Goal: Task Accomplishment & Management: Use online tool/utility

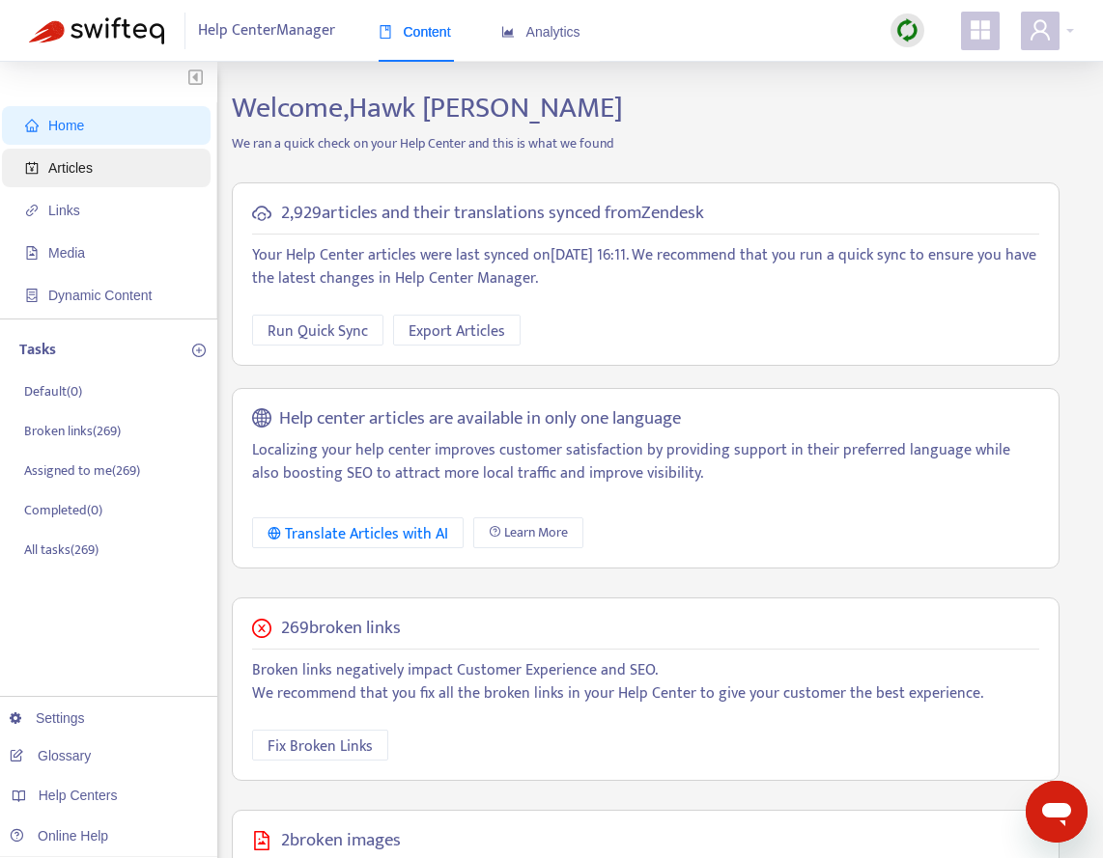
click at [91, 165] on span "Articles" at bounding box center [70, 167] width 44 height 15
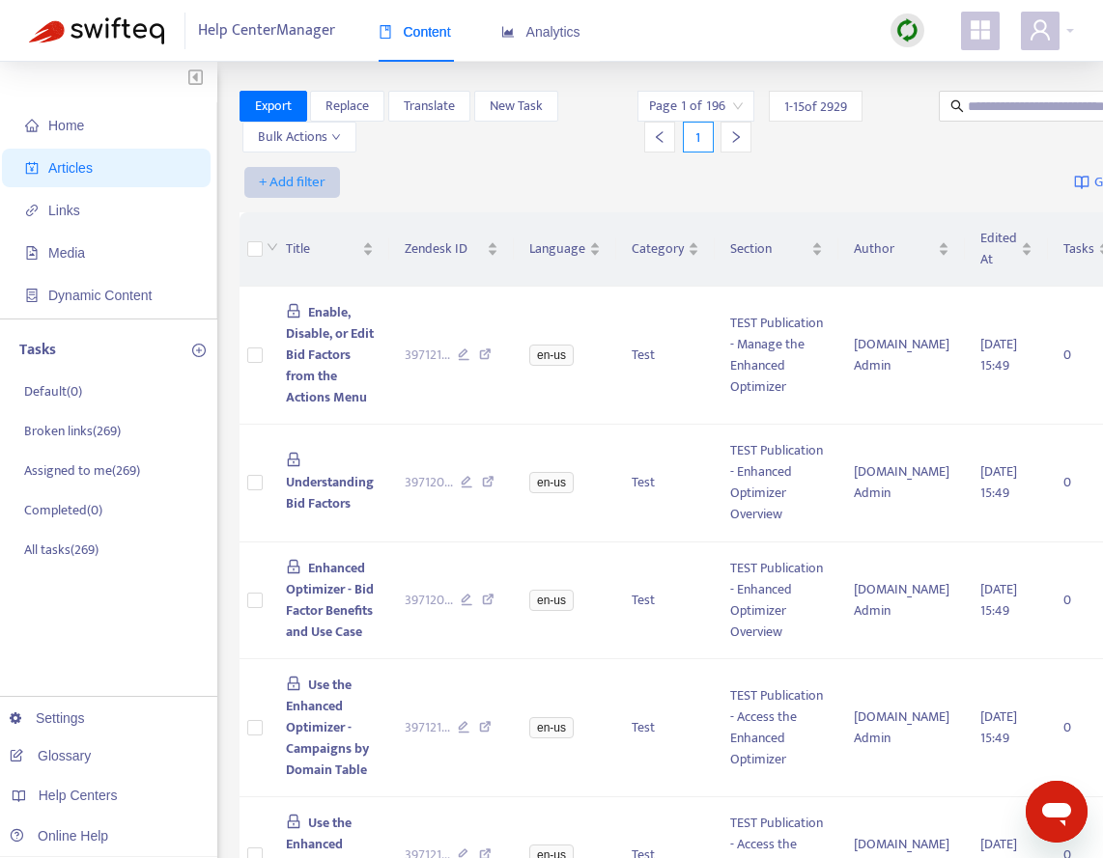
click at [292, 180] on span "+ Add filter" at bounding box center [292, 182] width 67 height 23
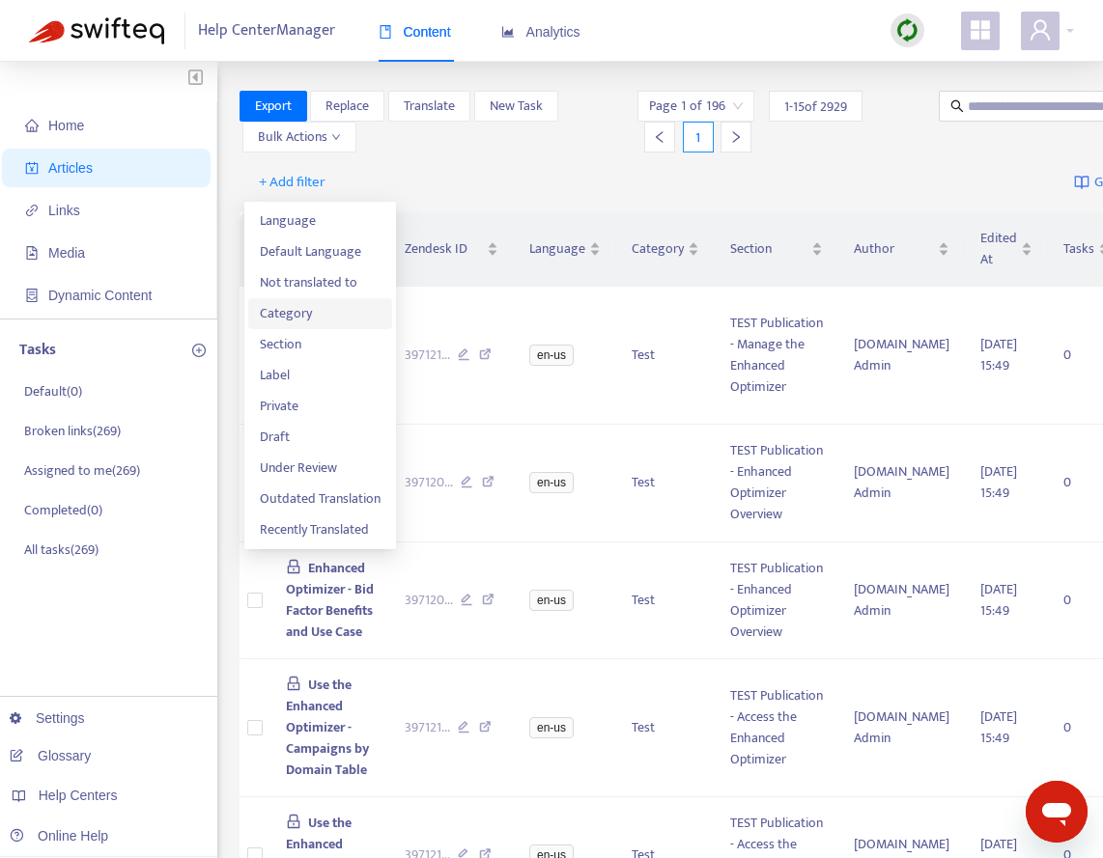
click at [306, 315] on span "Category" at bounding box center [320, 313] width 121 height 21
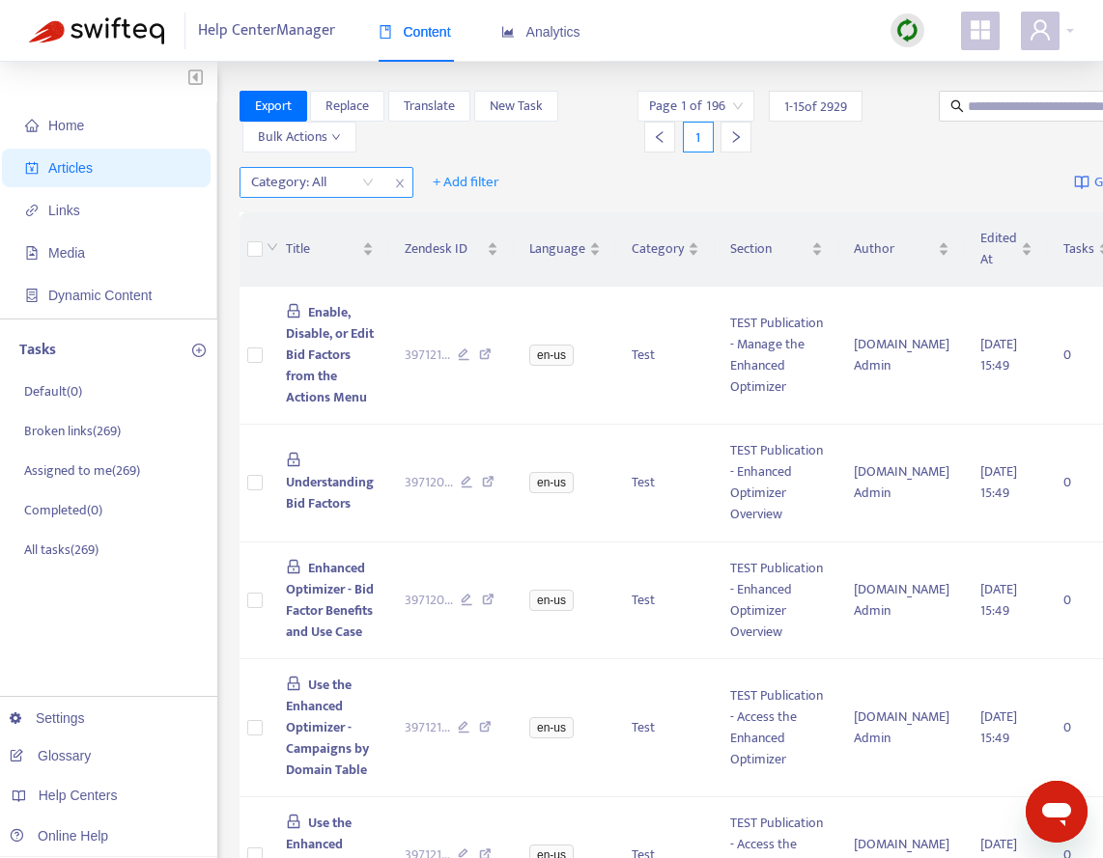
click at [361, 180] on div "Category: All" at bounding box center [312, 182] width 144 height 29
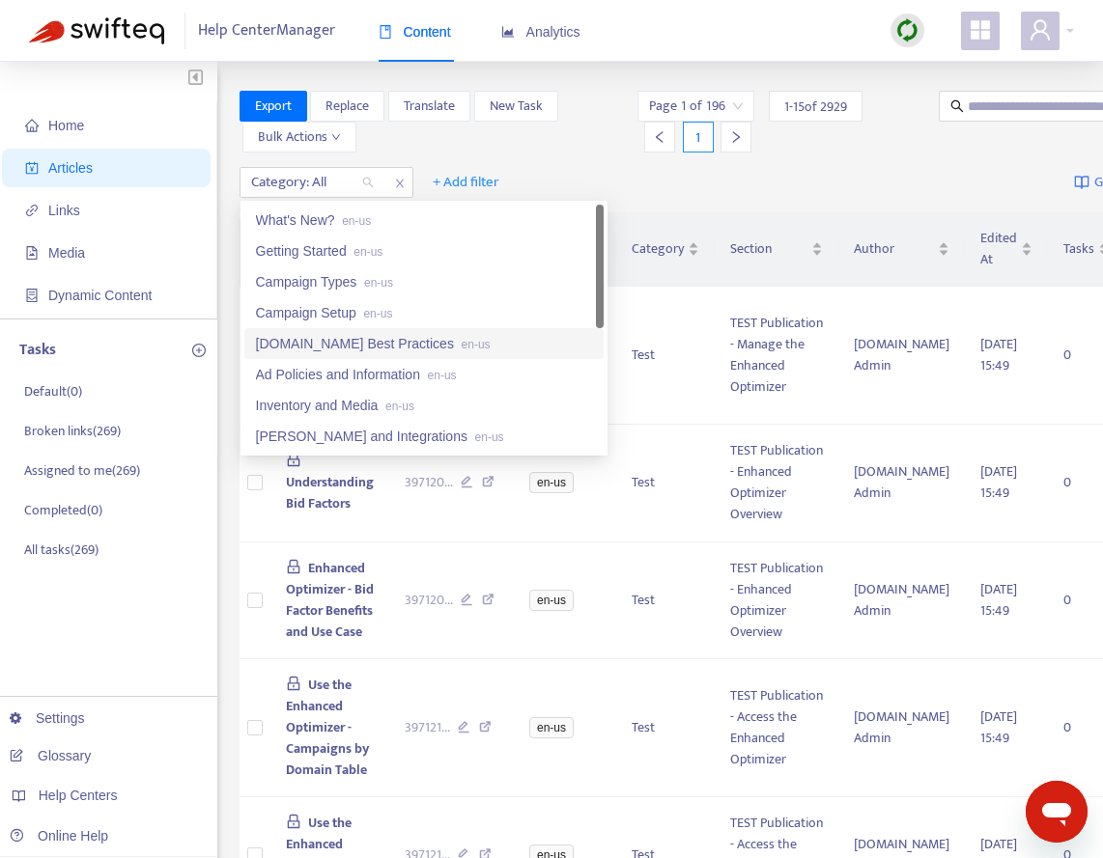
scroll to position [124, 0]
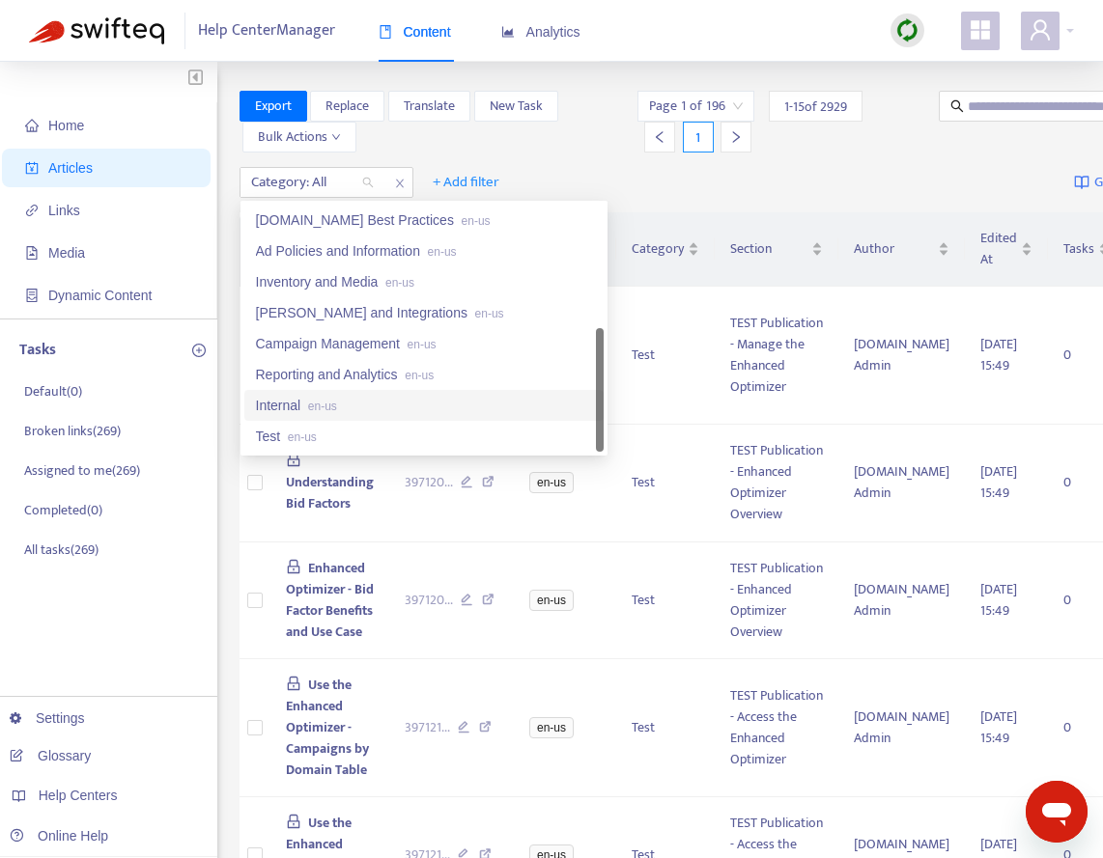
click at [324, 403] on span "en-us" at bounding box center [322, 407] width 29 height 14
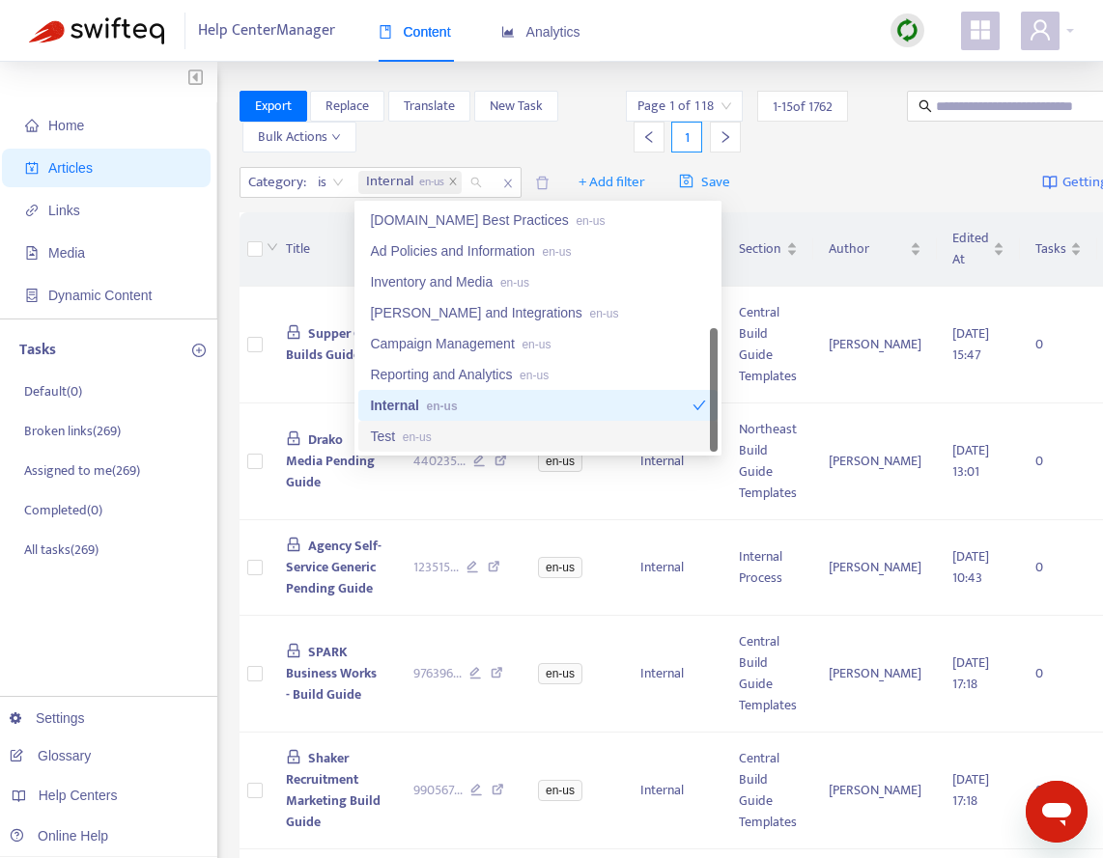
click at [432, 434] on span "en-us" at bounding box center [417, 438] width 29 height 14
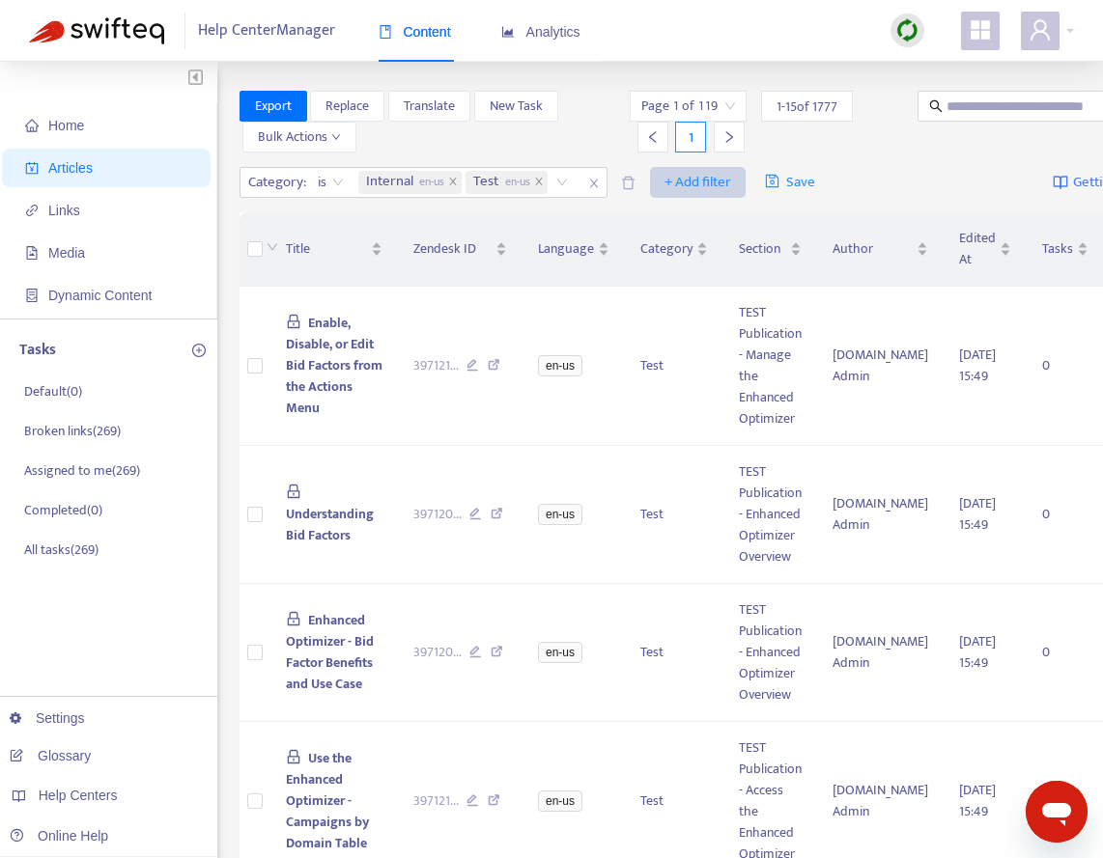
click at [690, 182] on span "+ Add filter" at bounding box center [697, 182] width 67 height 23
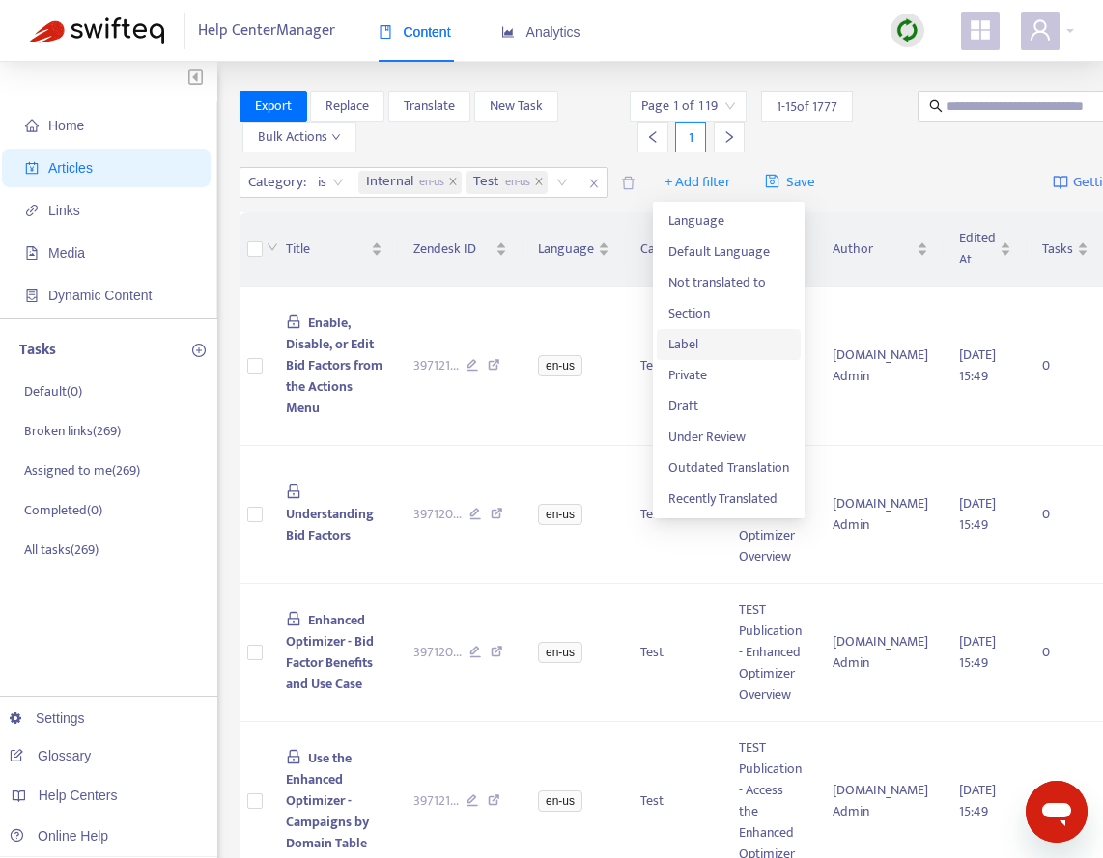
click at [700, 337] on span "Label" at bounding box center [728, 344] width 121 height 21
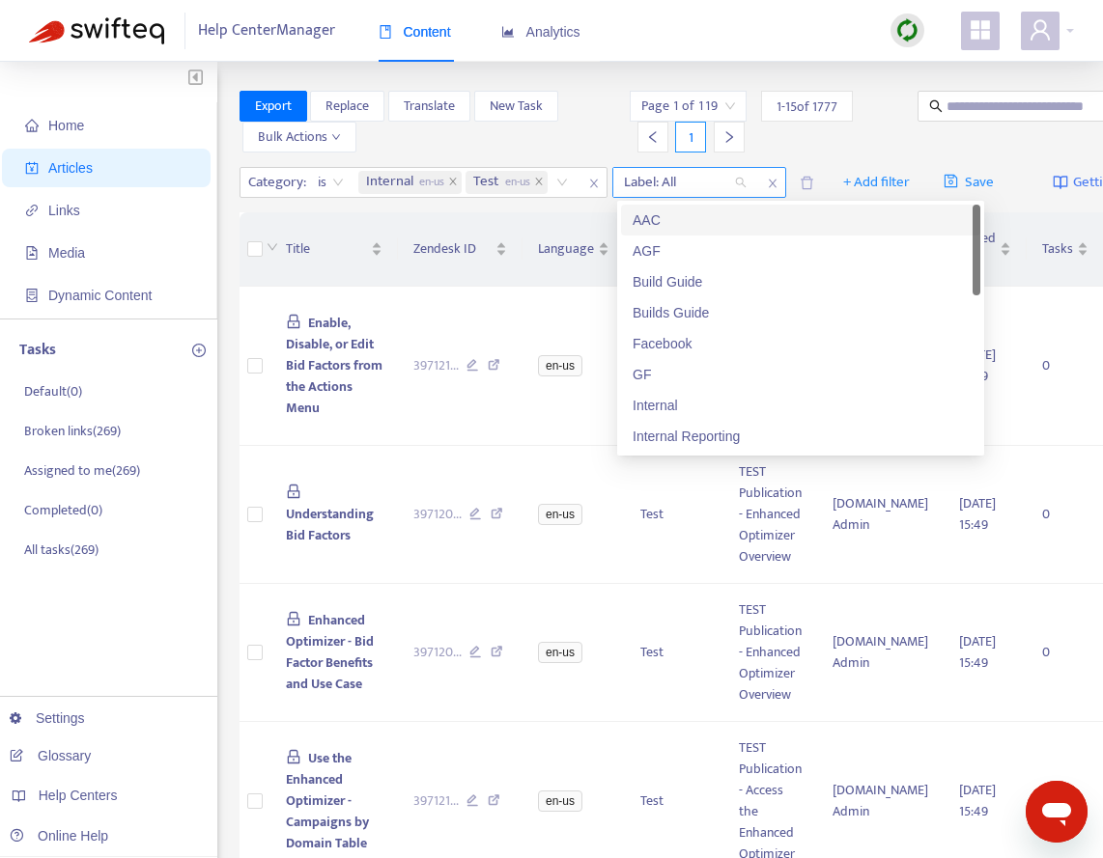
click at [697, 182] on div at bounding box center [675, 182] width 117 height 23
type input "*"
type input "***"
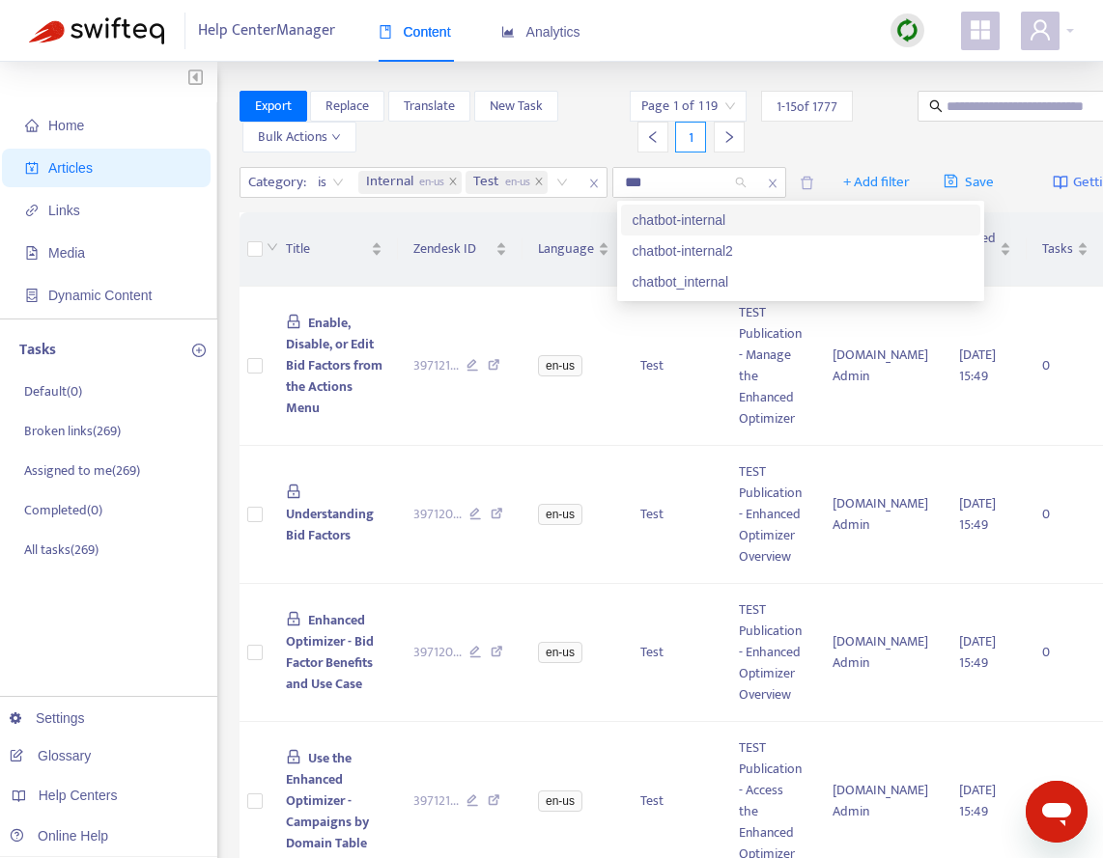
click at [722, 217] on div "chatbot-internal" at bounding box center [800, 219] width 336 height 21
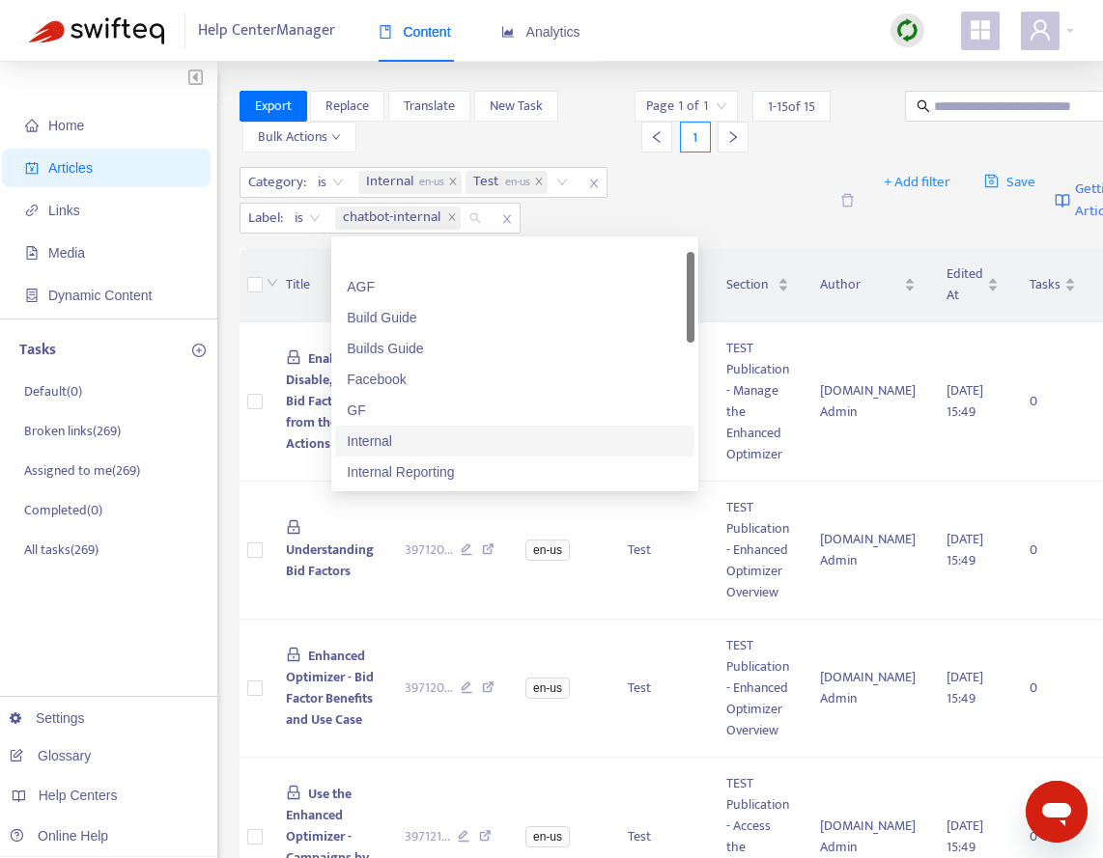
scroll to position [587, 0]
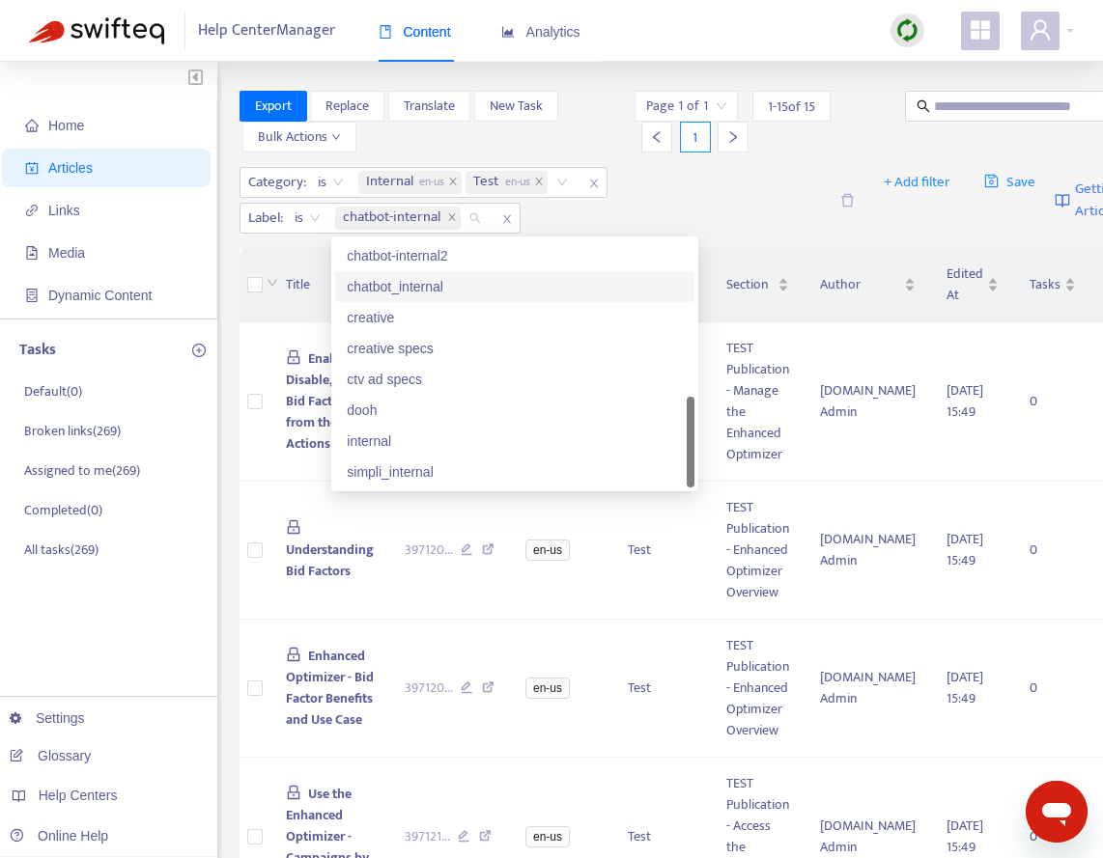
click at [421, 290] on div "chatbot_internal" at bounding box center [515, 286] width 336 height 21
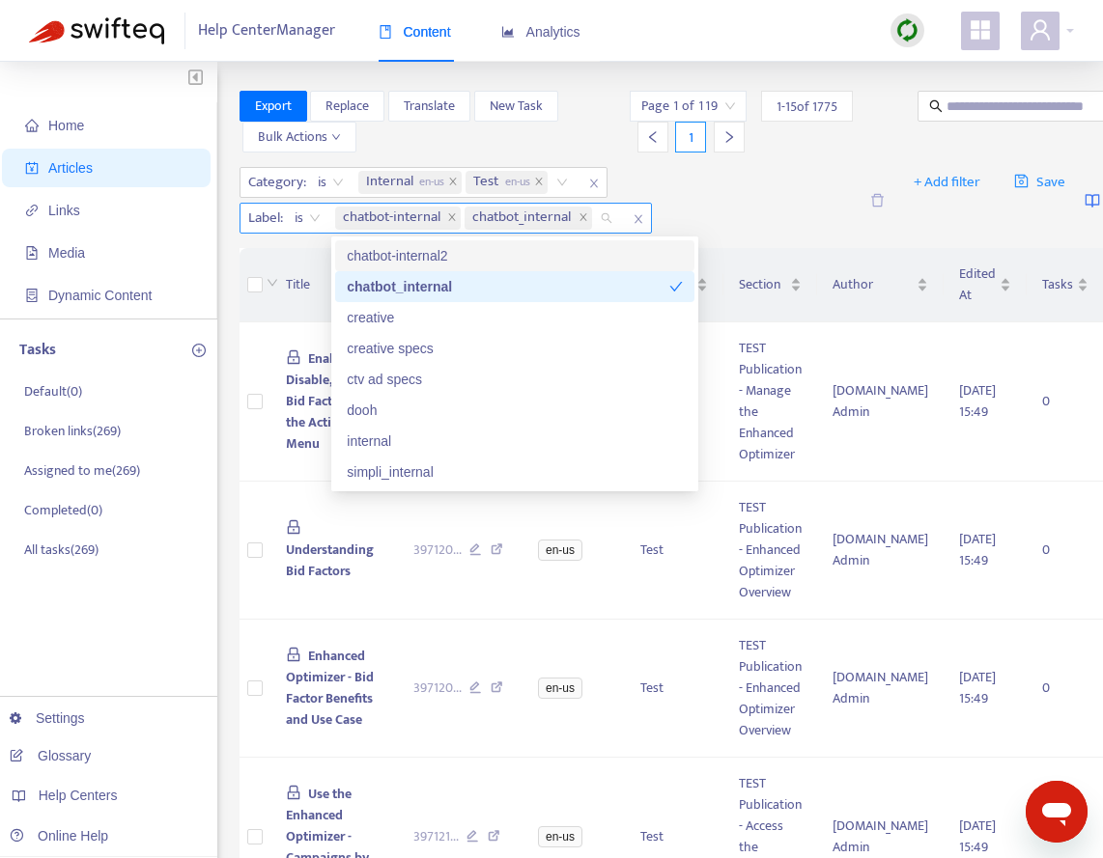
click at [297, 212] on span "is" at bounding box center [307, 218] width 26 height 29
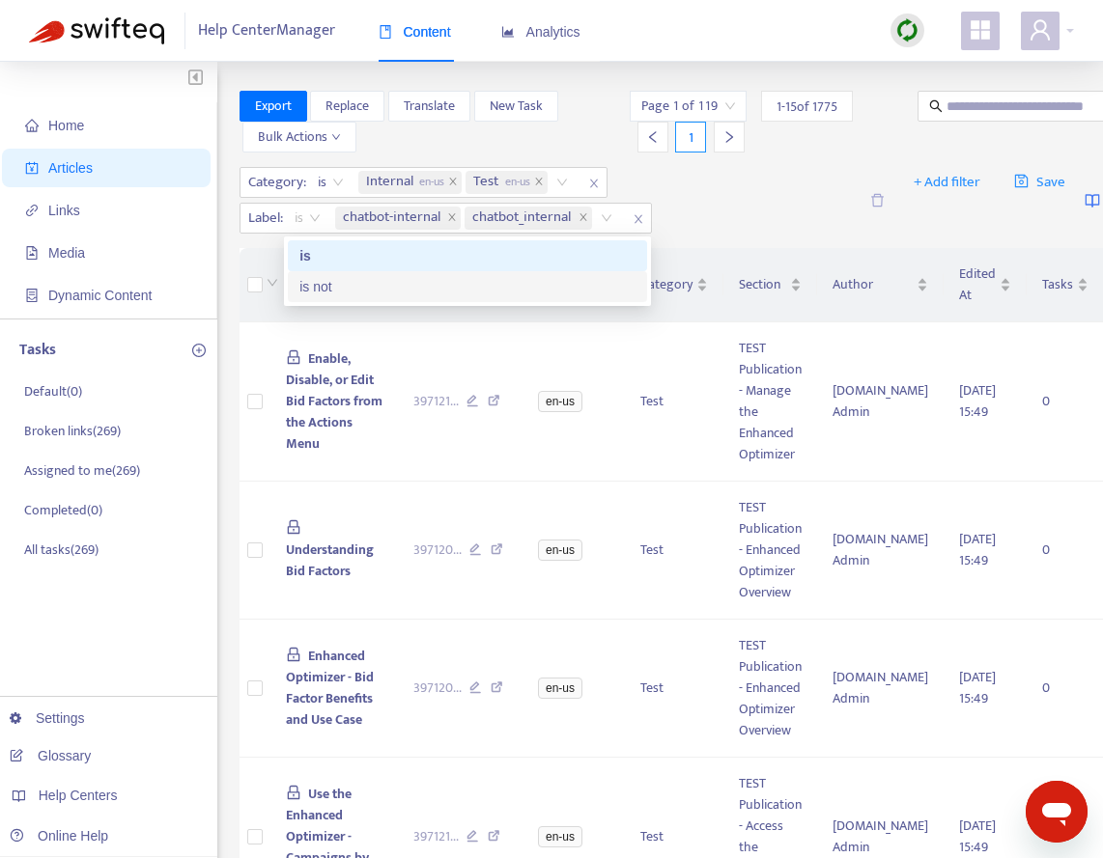
click at [326, 288] on div "is not" at bounding box center [467, 286] width 336 height 21
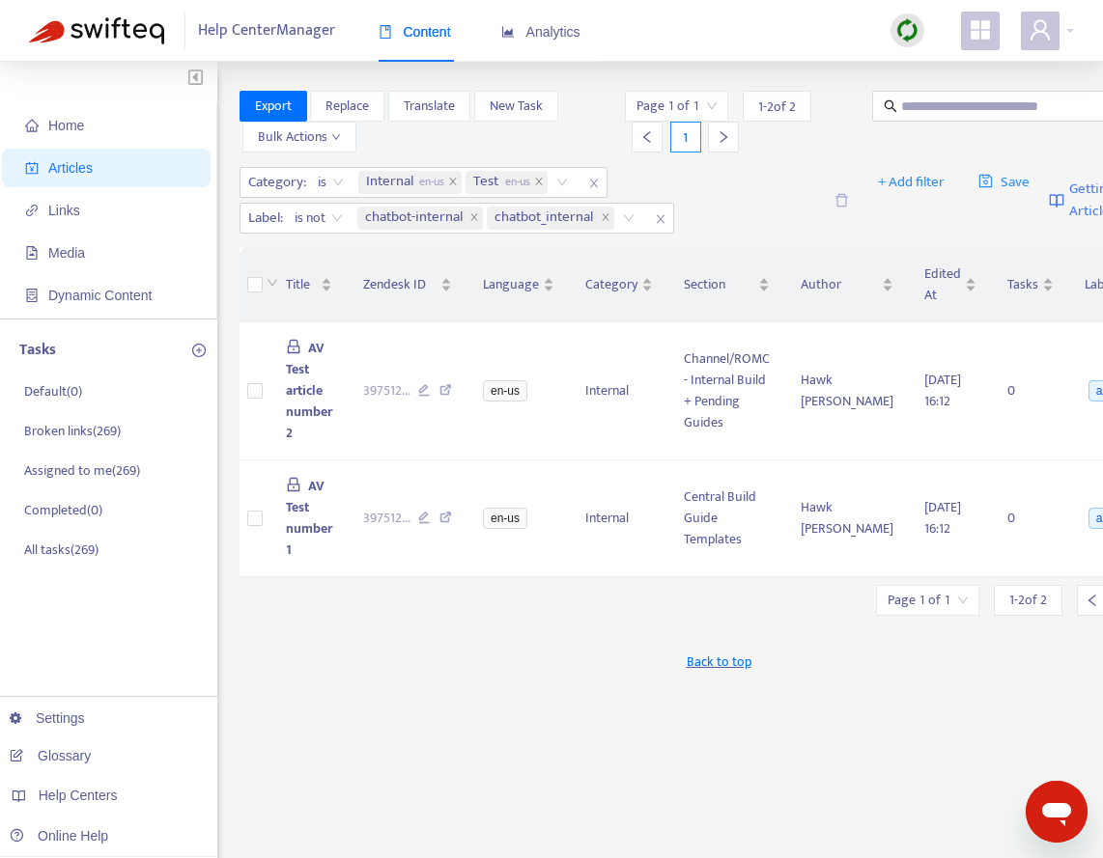
click at [716, 207] on div "Category : is Internal en-us Test en-us Label : is not chatbot-internal chatbot…" at bounding box center [530, 200] width 582 height 67
click at [605, 96] on div "Export Replace Translate New Task Bulk Actions" at bounding box center [429, 122] width 381 height 62
